Goal: Navigation & Orientation: Find specific page/section

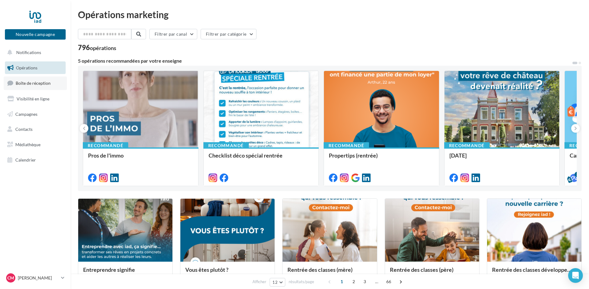
click at [33, 83] on span "Boîte de réception" at bounding box center [33, 82] width 35 height 5
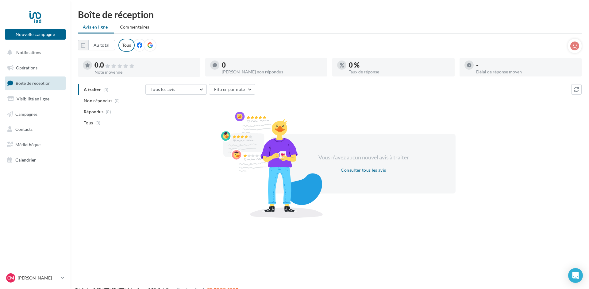
click at [25, 98] on span "Visibilité en ligne" at bounding box center [33, 98] width 33 height 5
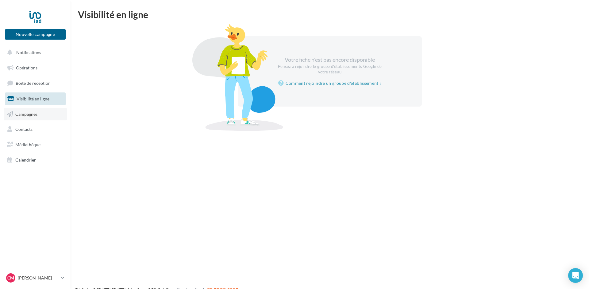
click at [27, 115] on span "Campagnes" at bounding box center [26, 113] width 22 height 5
